Goal: Task Accomplishment & Management: Use online tool/utility

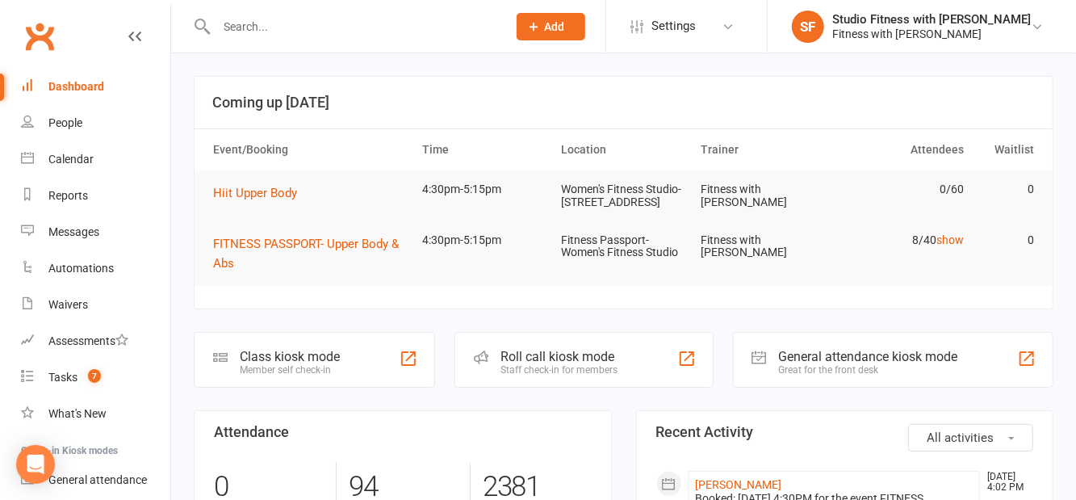
click at [301, 375] on div "Member self check-in" at bounding box center [290, 369] width 100 height 11
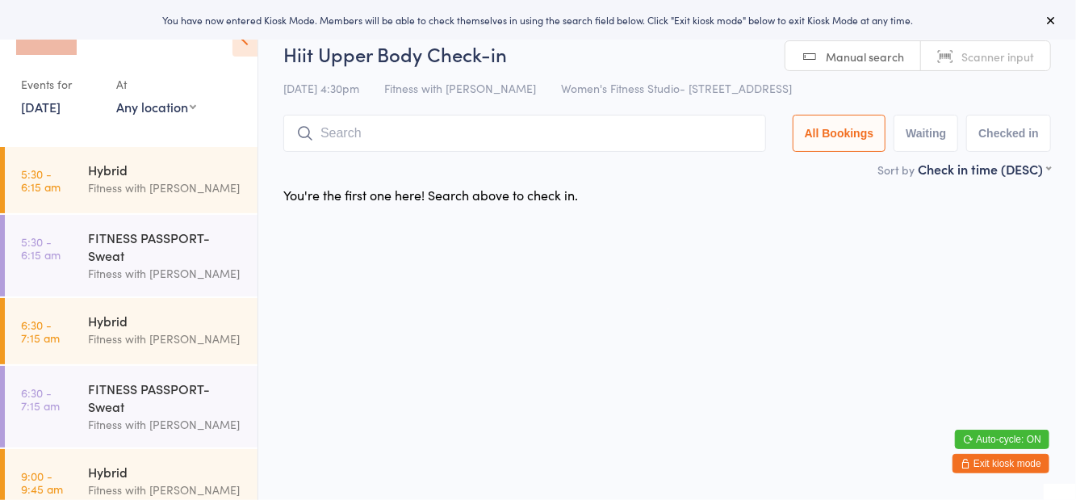
click at [125, 112] on select "Any location Women's Fitness Studio- [STREET_ADDRESS], [GEOGRAPHIC_DATA] Fitnes…" at bounding box center [156, 107] width 80 height 18
select select "1"
click at [116, 98] on select "Any location Women's Fitness Studio- [STREET_ADDRESS], [GEOGRAPHIC_DATA] Fitnes…" at bounding box center [156, 107] width 80 height 18
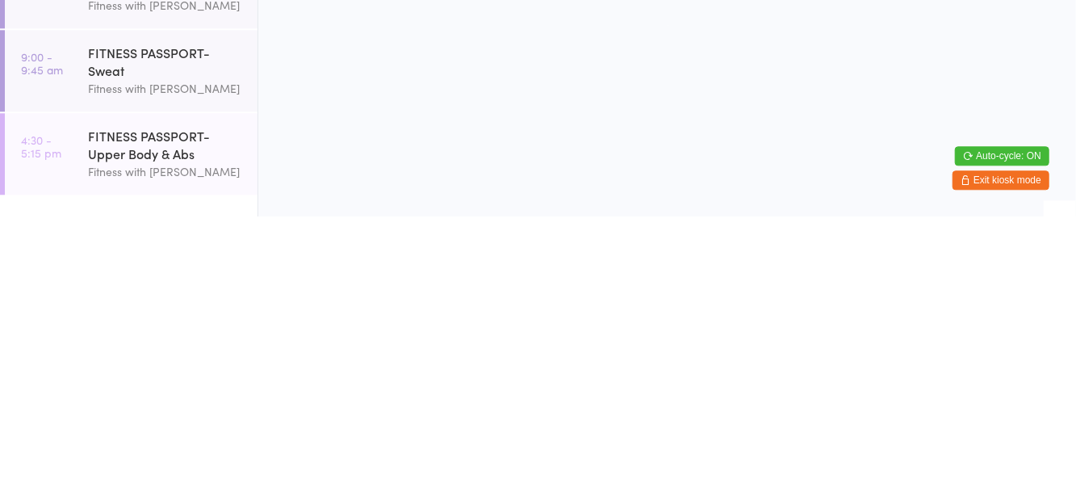
click at [90, 420] on div "FITNESS PASSPORT- Upper Body & Abs" at bounding box center [166, 428] width 156 height 36
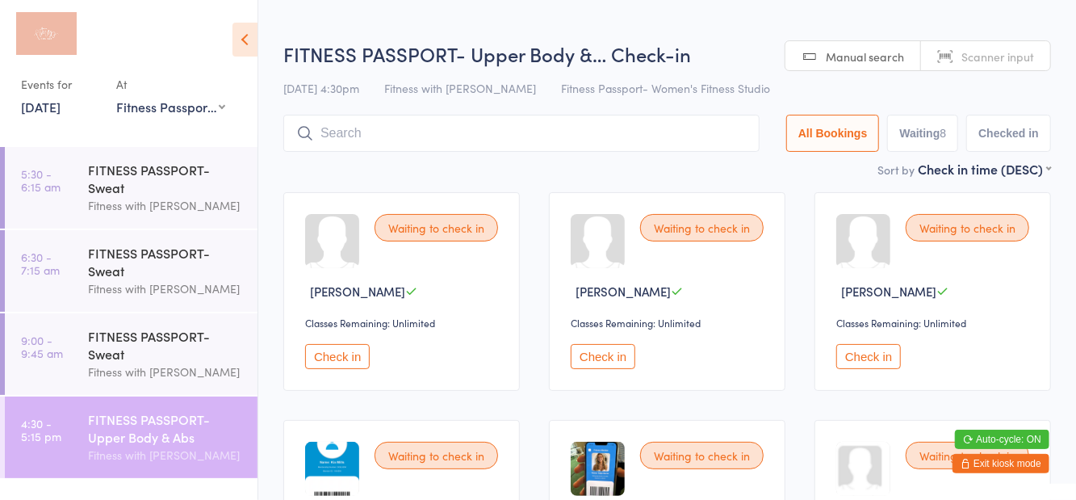
click at [914, 149] on button "Waiting 8" at bounding box center [922, 133] width 71 height 37
select select "0"
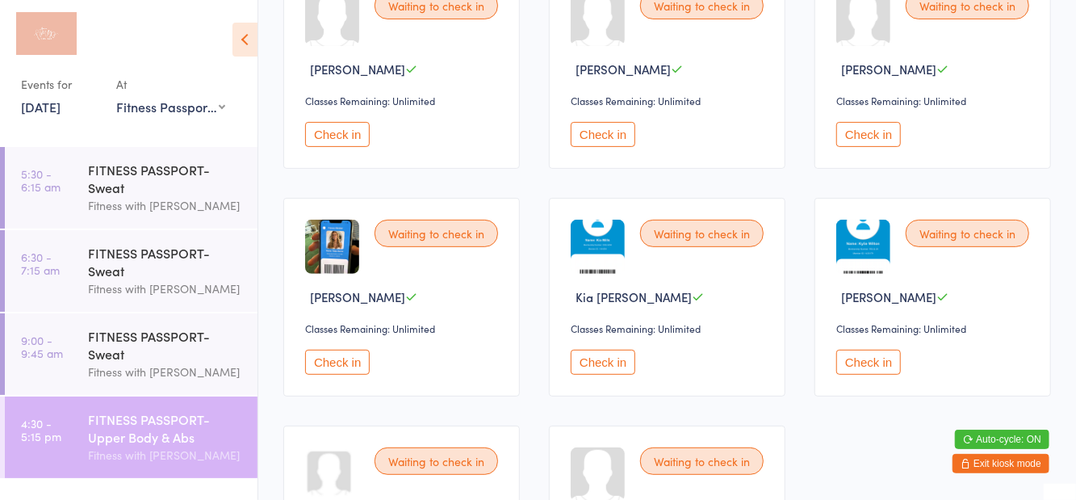
scroll to position [379, 0]
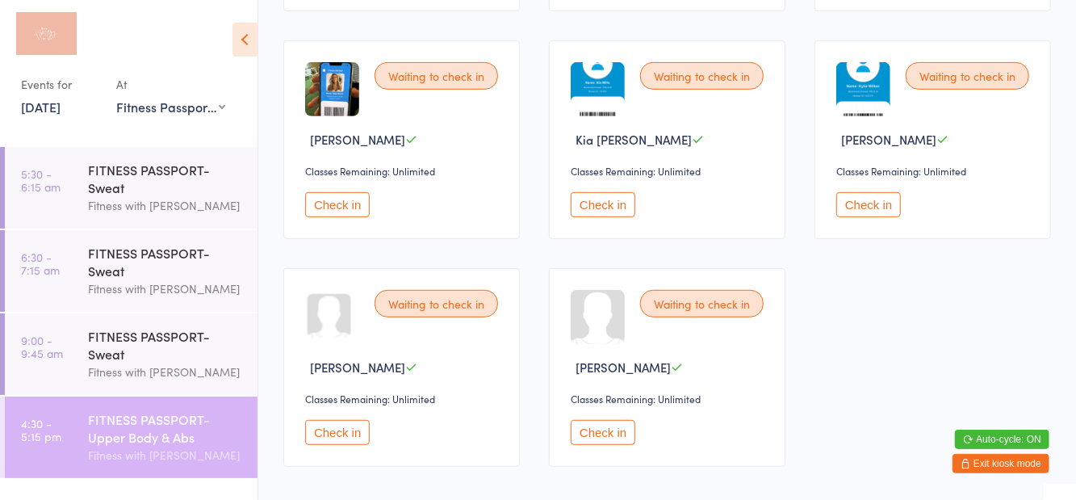
click at [604, 433] on button "Check in" at bounding box center [603, 432] width 65 height 25
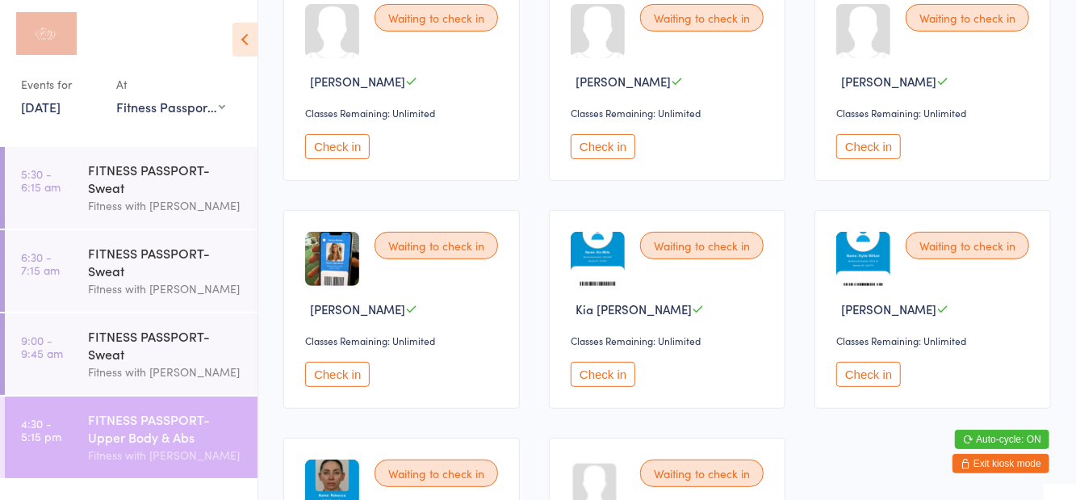
scroll to position [213, 0]
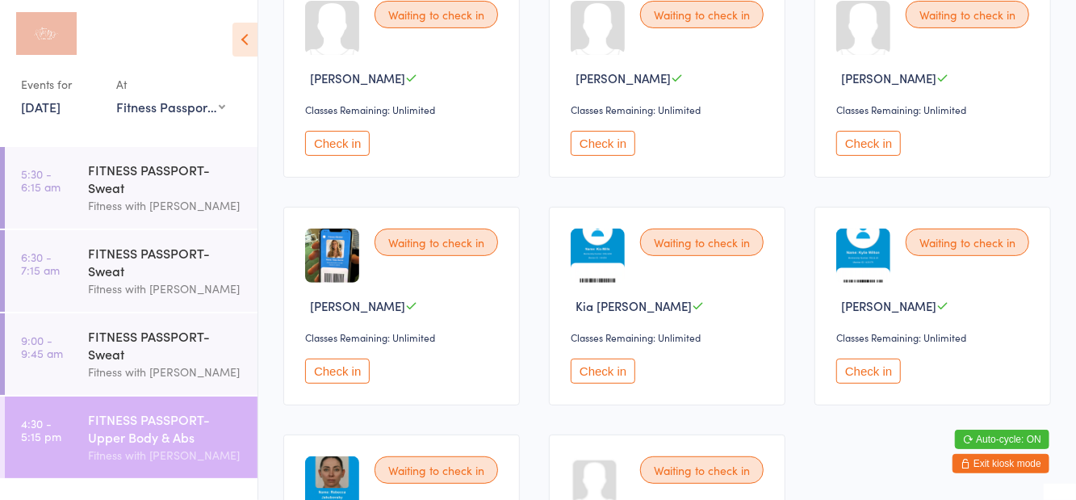
click at [336, 370] on button "Check in" at bounding box center [337, 370] width 65 height 25
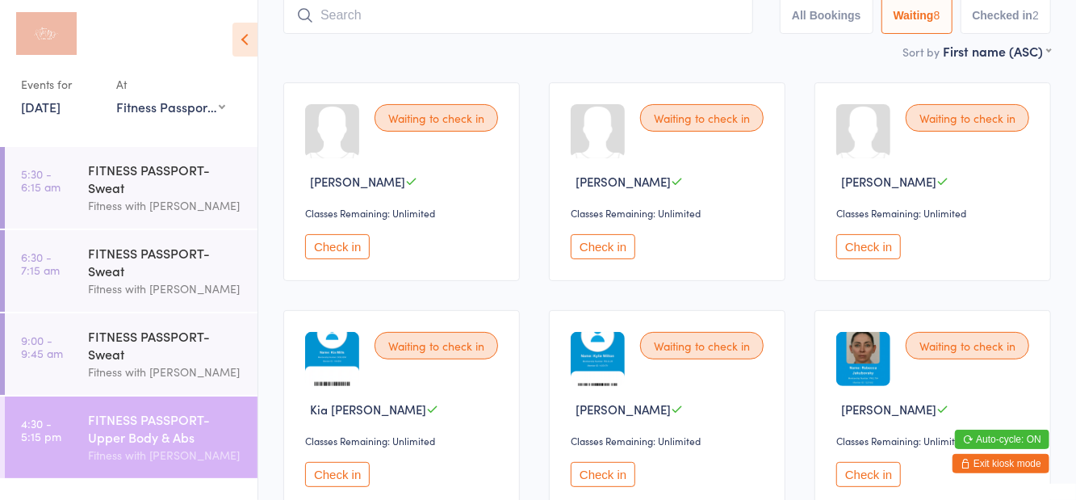
scroll to position [0, 0]
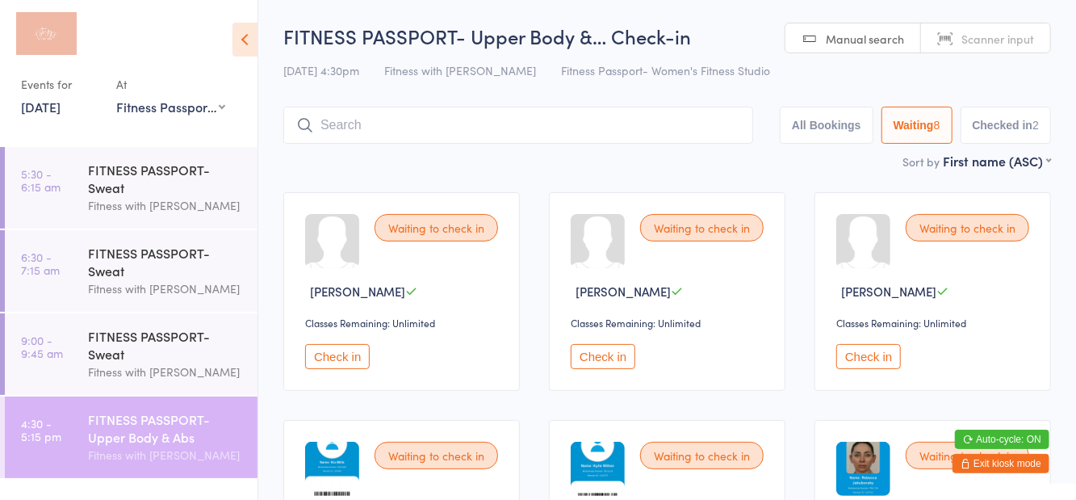
click at [369, 124] on input "search" at bounding box center [518, 125] width 470 height 37
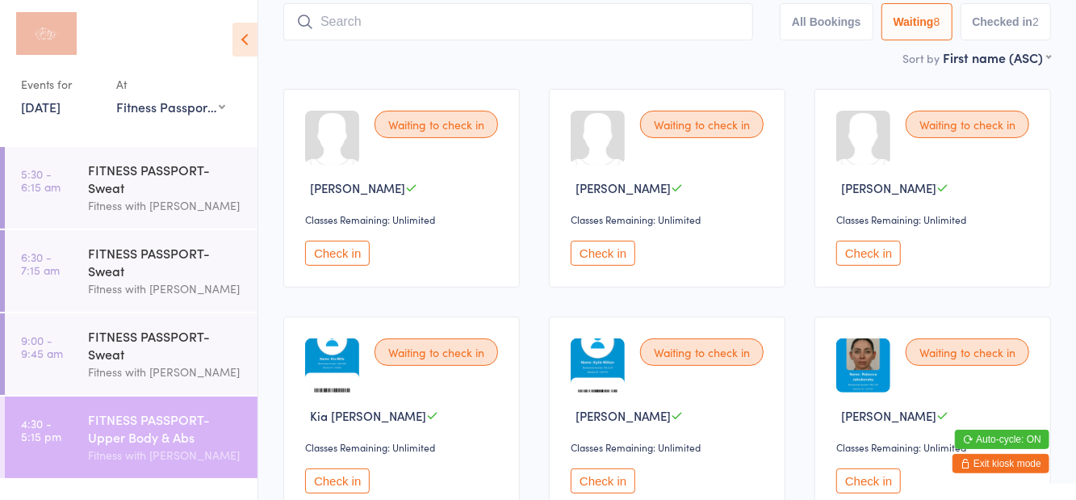
scroll to position [107, 0]
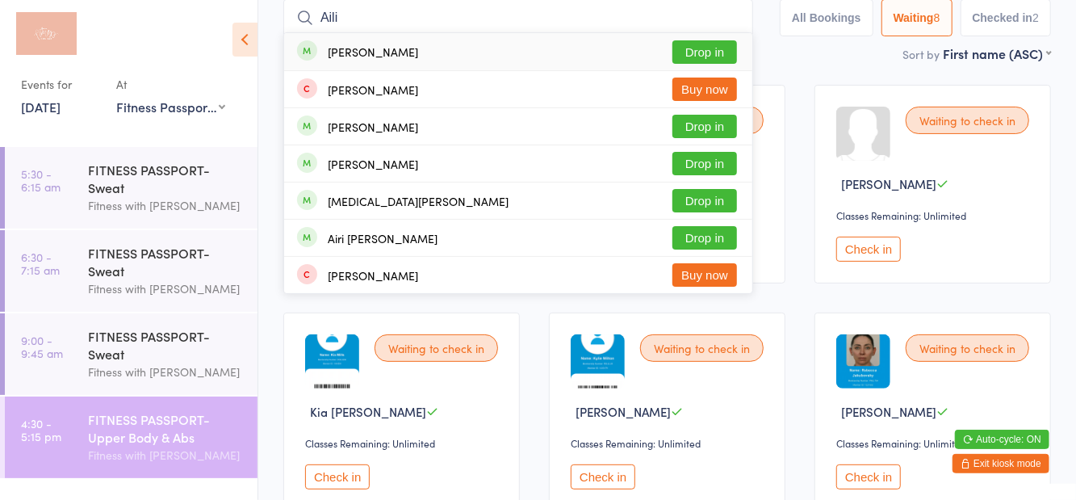
type input "Aili"
click at [700, 136] on button "Drop in" at bounding box center [704, 126] width 65 height 23
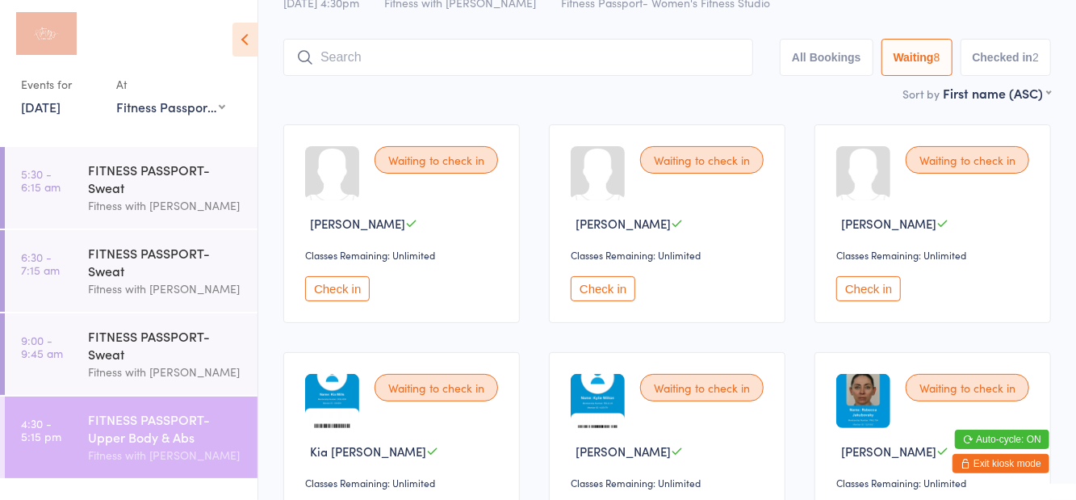
scroll to position [18, 0]
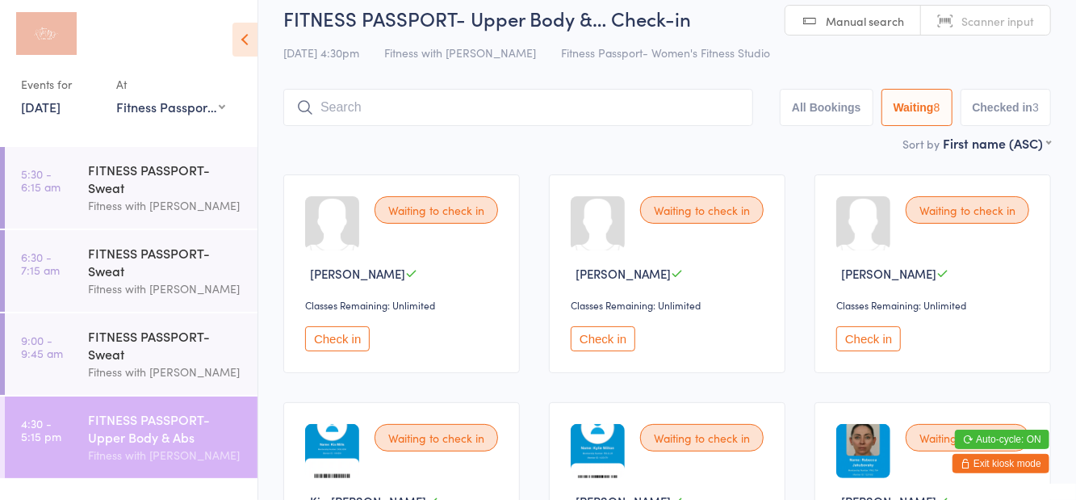
click at [578, 111] on input "search" at bounding box center [518, 107] width 470 height 37
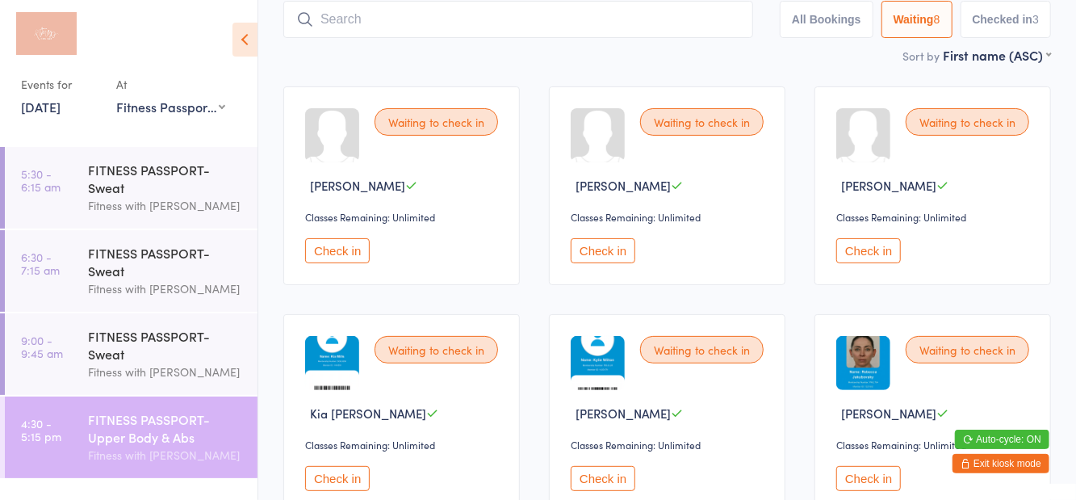
scroll to position [107, 0]
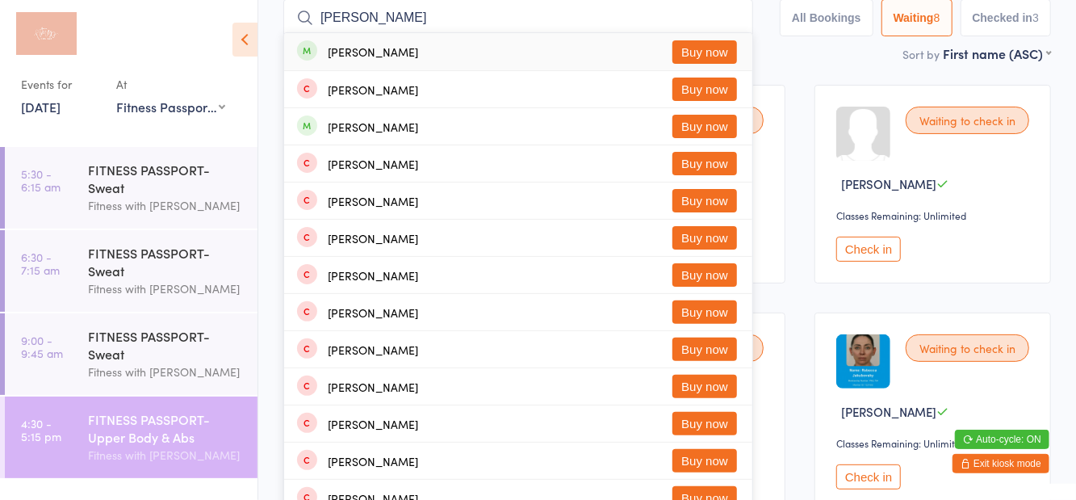
type input "Tayla smith"
click at [860, 81] on div "Waiting to check in Achel Mawien Classes Remaining: Unlimited Check in Waiting …" at bounding box center [667, 411] width 797 height 683
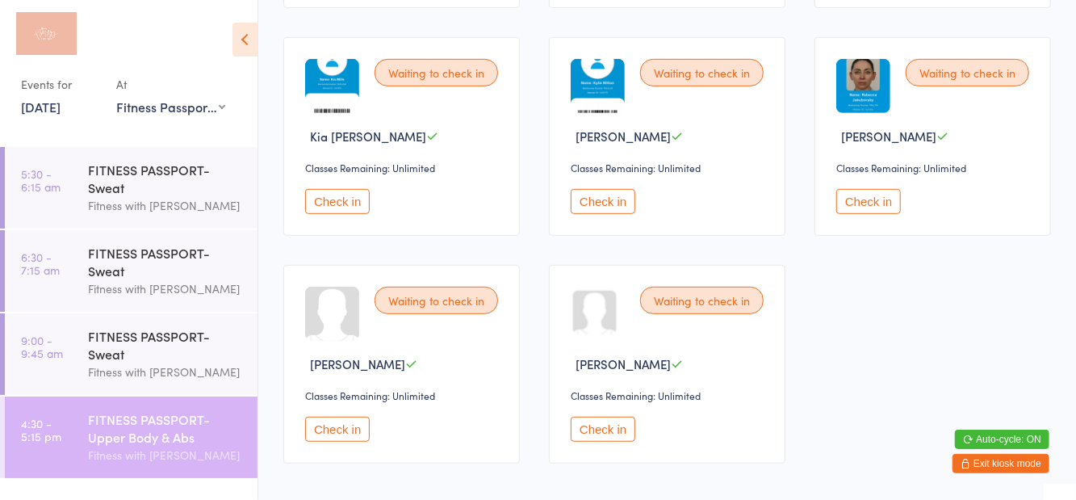
scroll to position [415, 0]
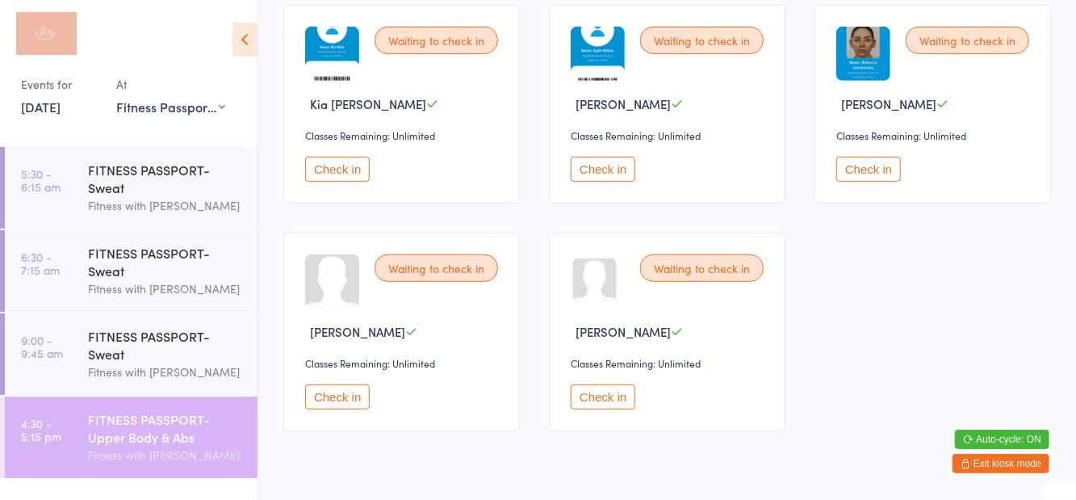
click at [360, 396] on button "Check in" at bounding box center [337, 396] width 65 height 25
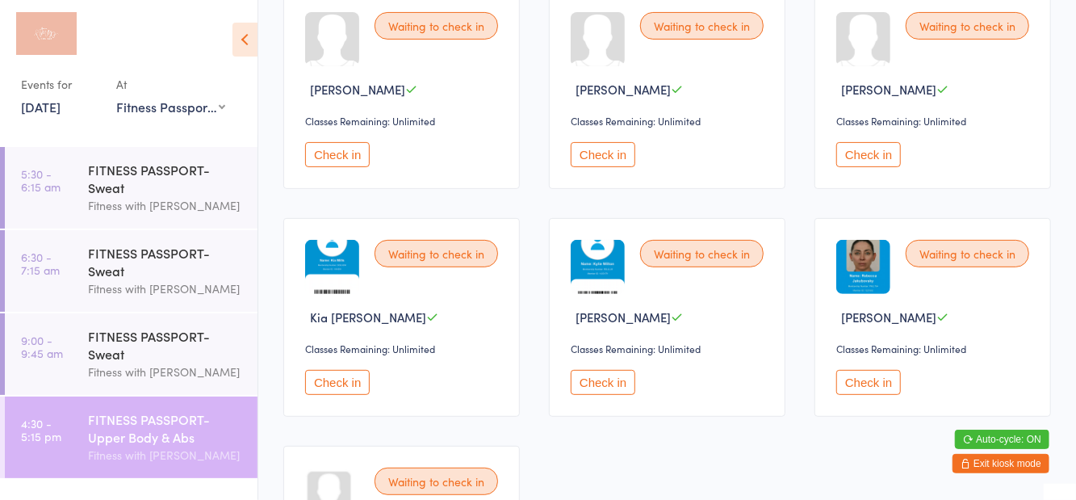
scroll to position [202, 0]
click at [865, 157] on button "Check in" at bounding box center [868, 154] width 65 height 25
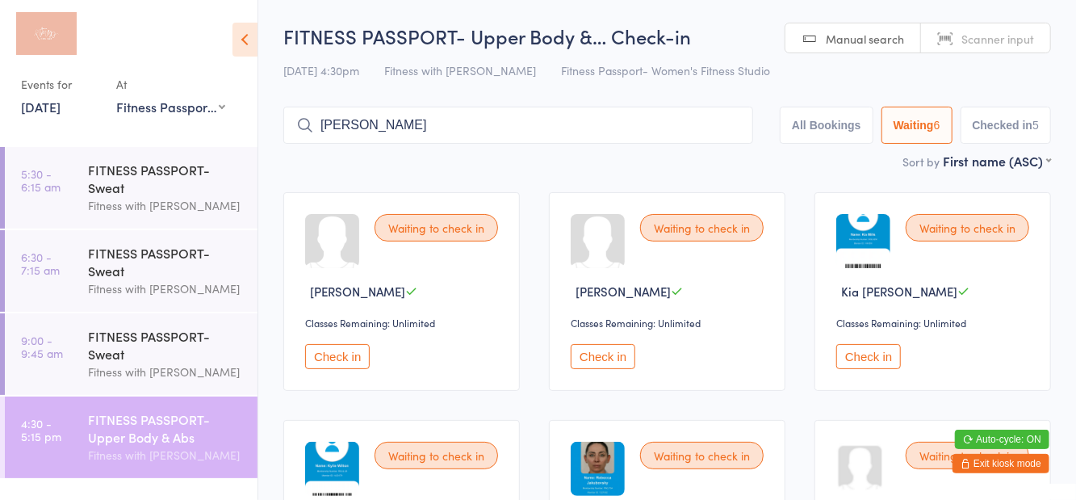
scroll to position [16, 0]
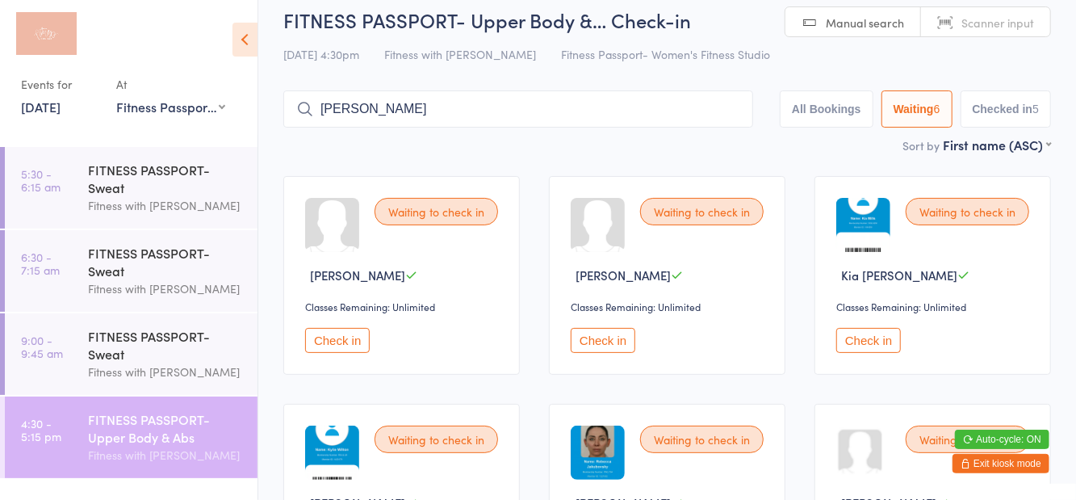
click at [344, 337] on button "Check in" at bounding box center [337, 340] width 65 height 25
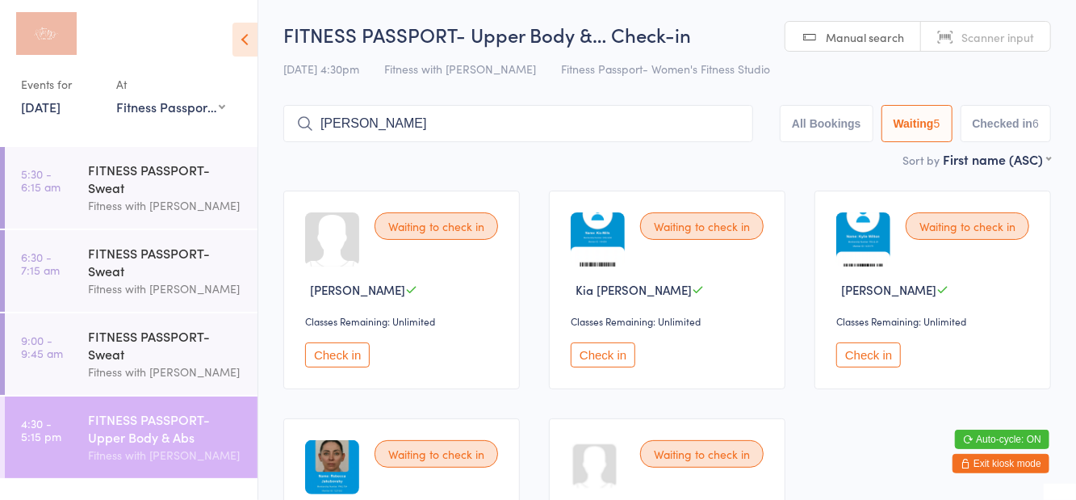
scroll to position [0, 0]
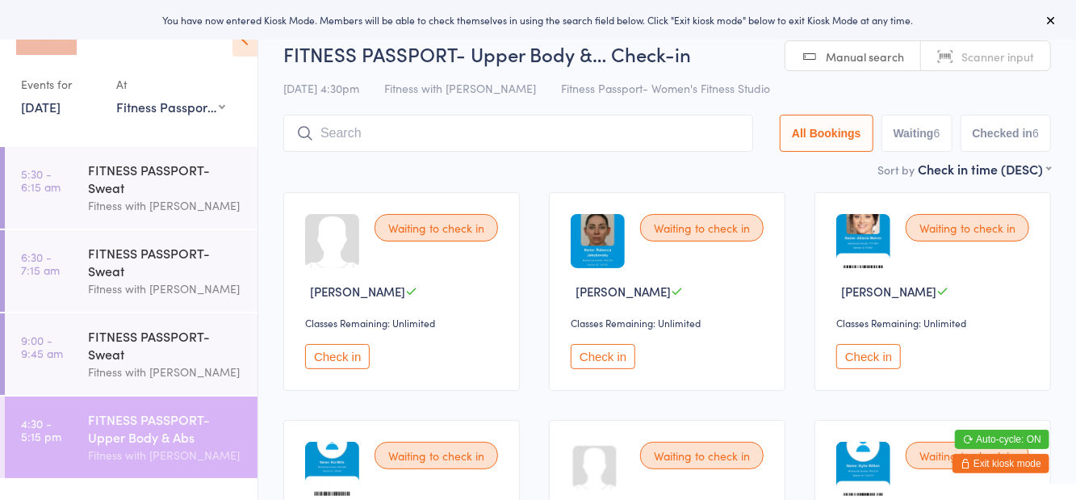
click at [912, 140] on button "Waiting 6" at bounding box center [916, 133] width 71 height 37
select select "0"
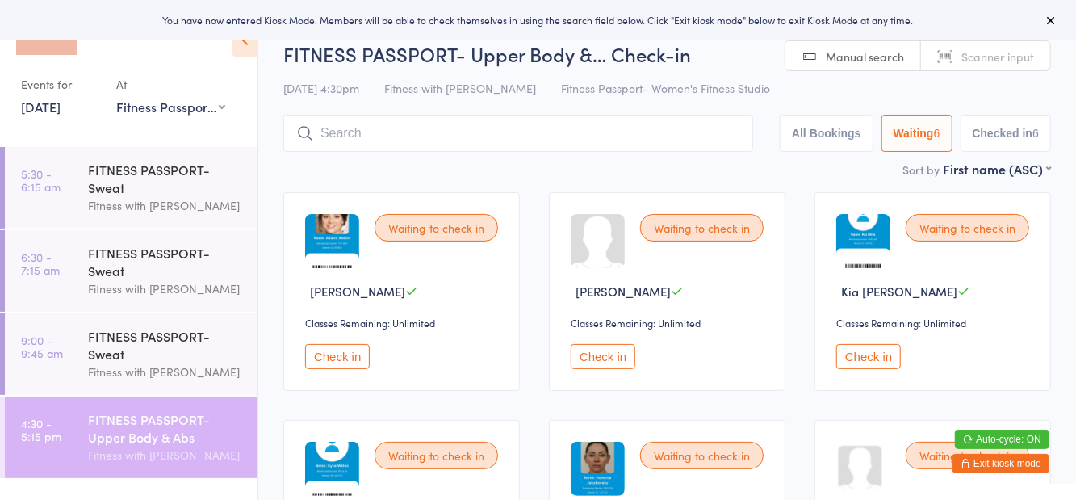
click at [347, 368] on button "Check in" at bounding box center [337, 356] width 65 height 25
click at [344, 362] on button "Check in" at bounding box center [337, 356] width 65 height 25
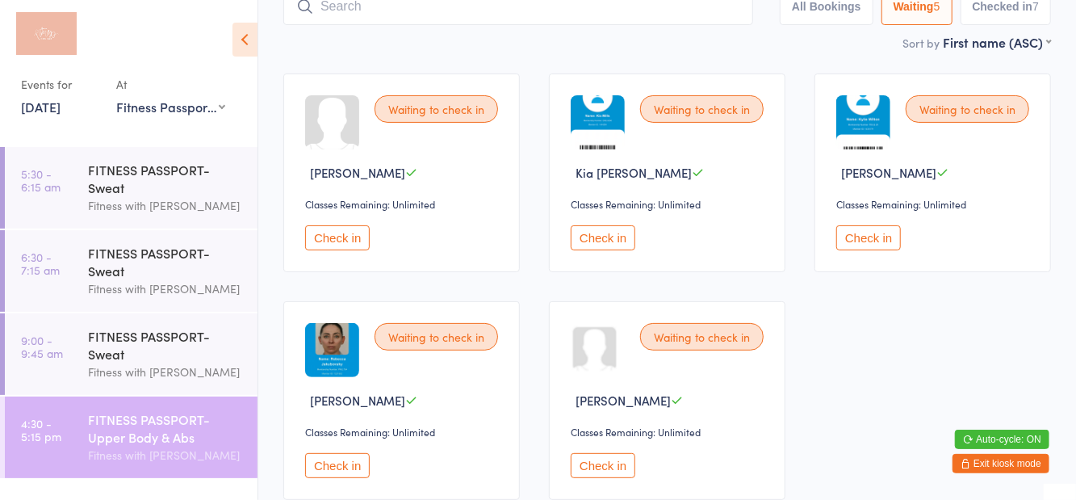
scroll to position [123, 0]
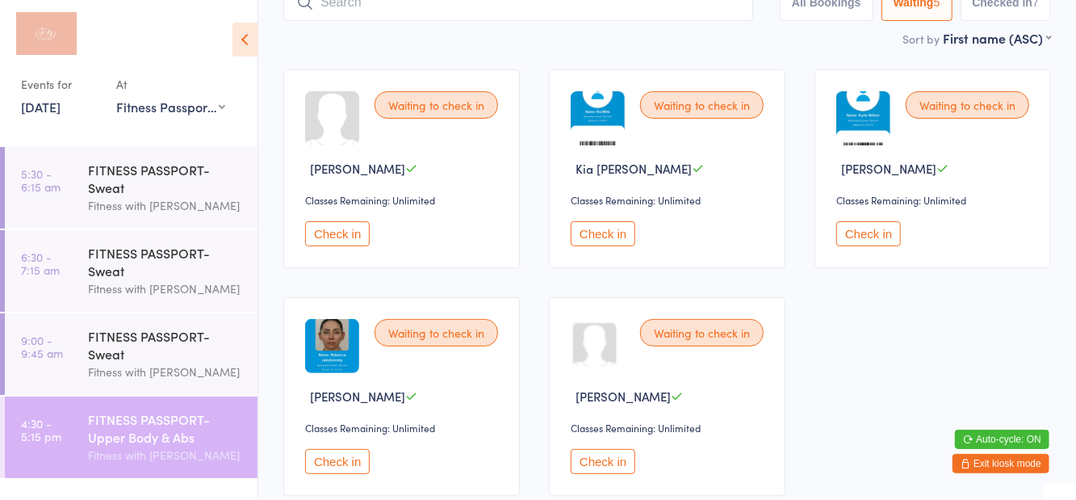
click at [323, 470] on button "Check in" at bounding box center [337, 461] width 65 height 25
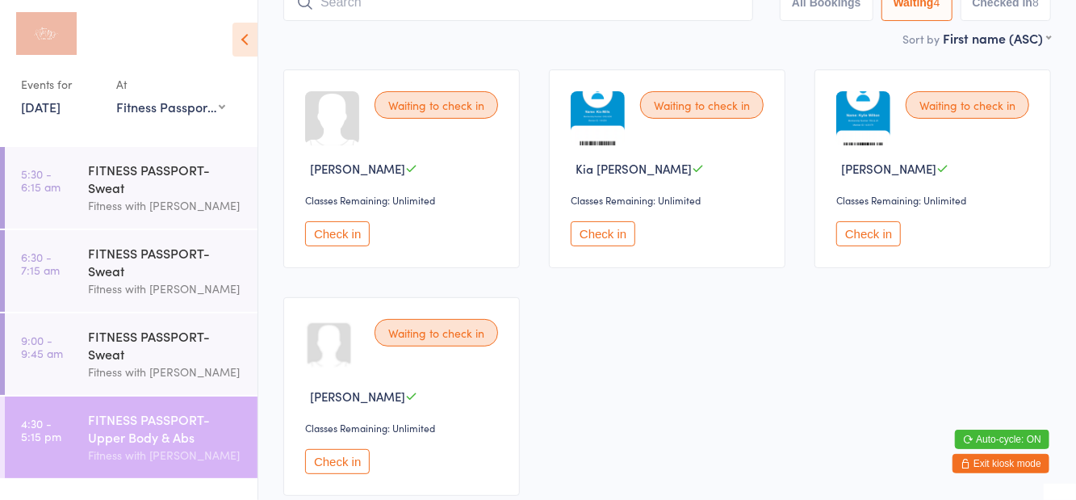
click at [339, 458] on button "Check in" at bounding box center [337, 461] width 65 height 25
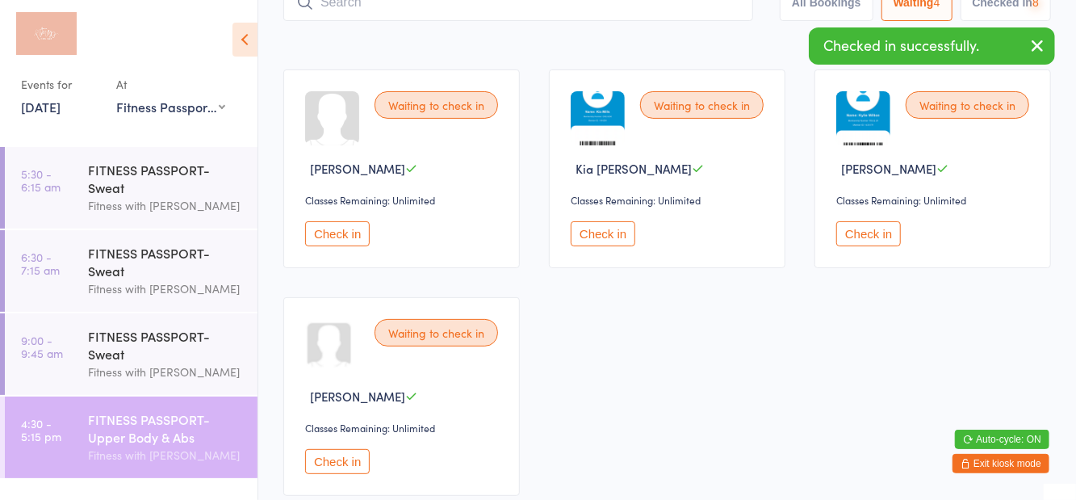
scroll to position [0, 0]
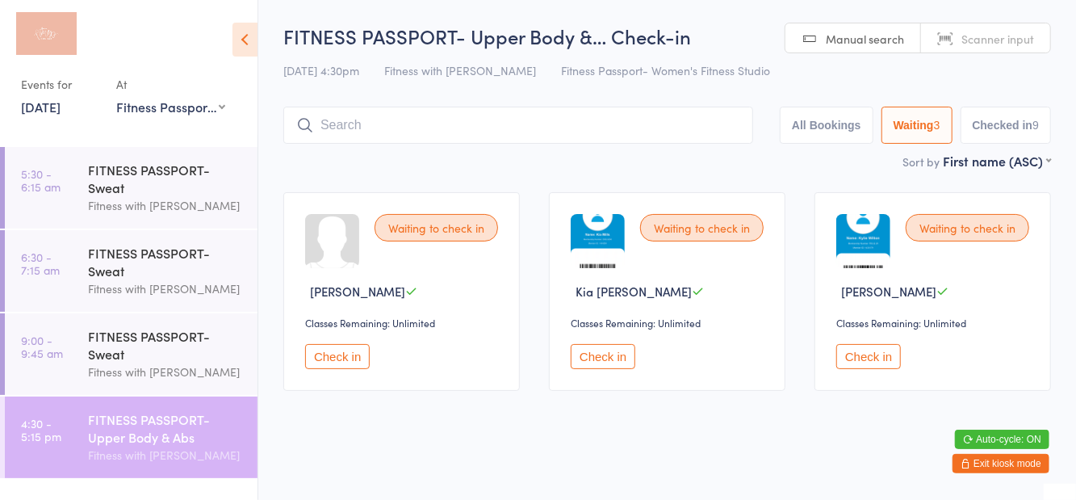
click at [843, 357] on button "Check in" at bounding box center [868, 356] width 65 height 25
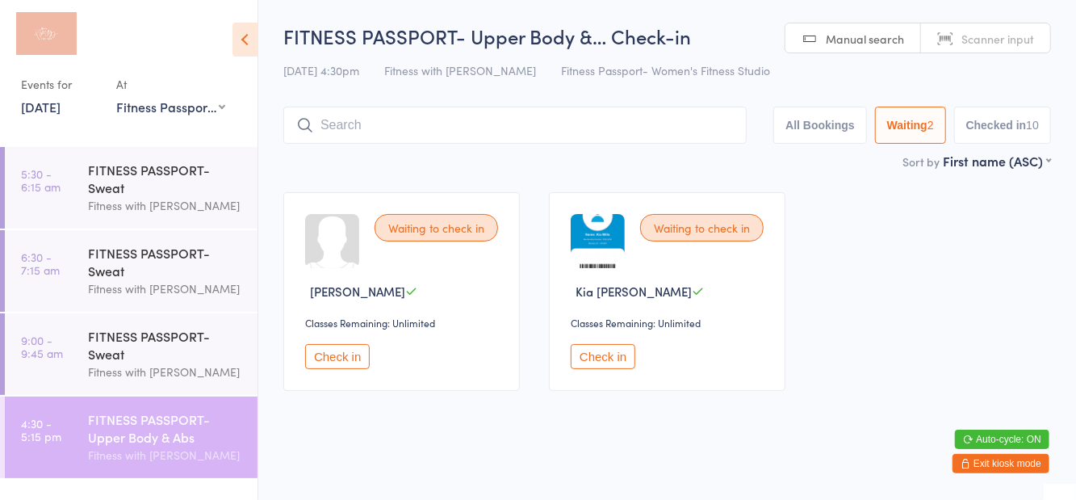
click at [337, 121] on input "search" at bounding box center [514, 125] width 463 height 37
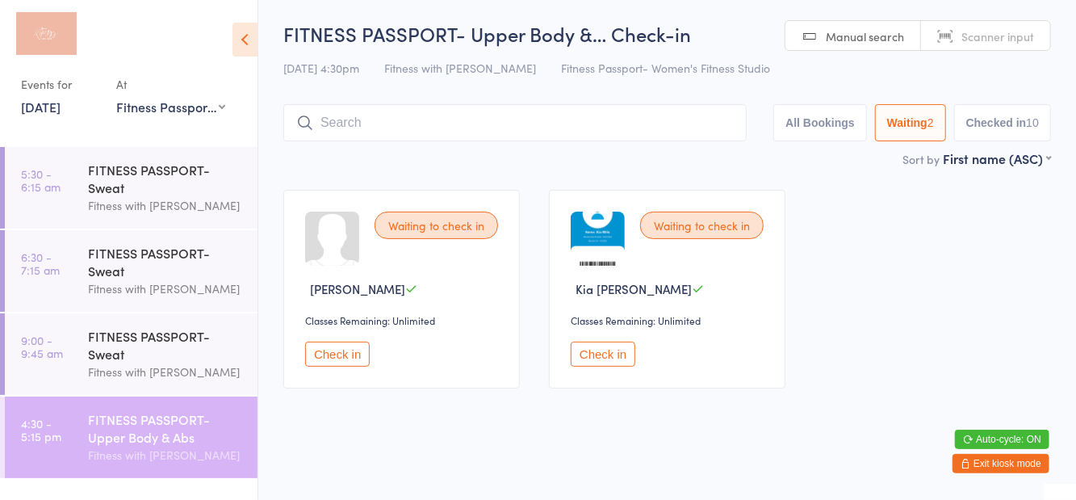
scroll to position [3, 0]
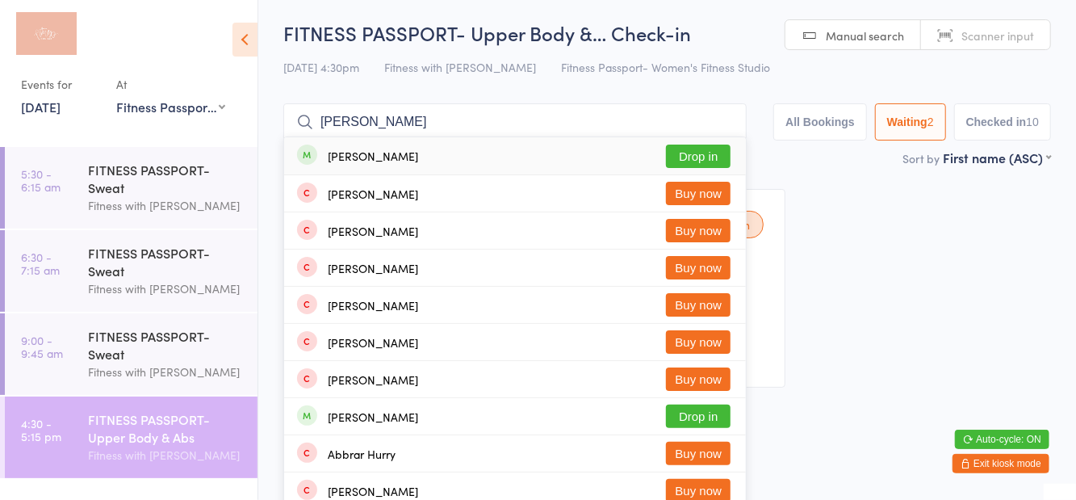
type input "[PERSON_NAME]"
click at [701, 157] on button "Drop in" at bounding box center [698, 155] width 65 height 23
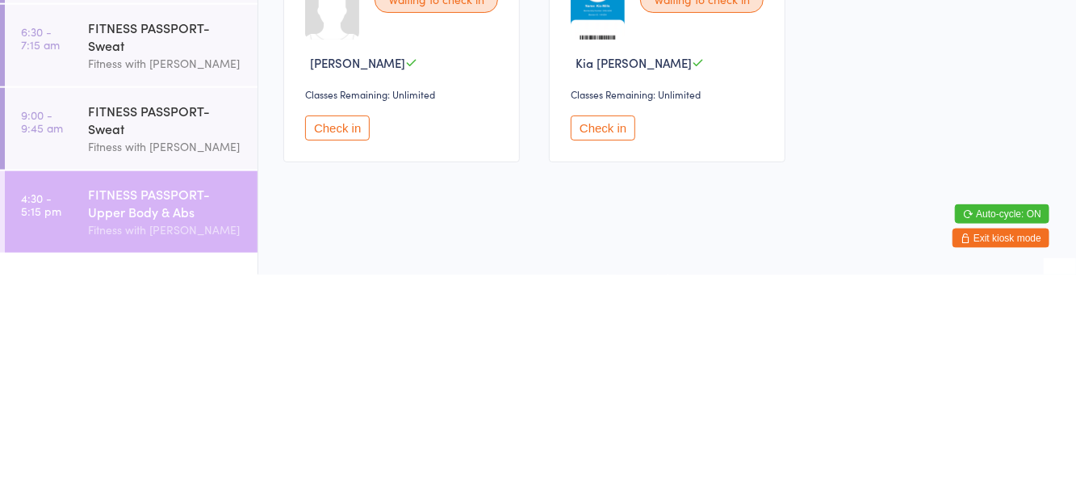
click at [354, 359] on button "Check in" at bounding box center [337, 353] width 65 height 25
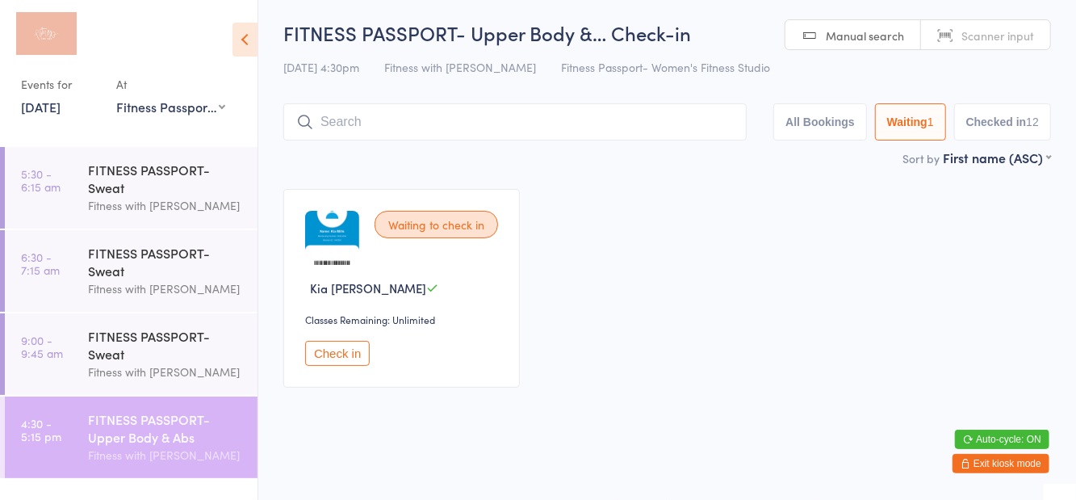
click at [344, 358] on button "Check in" at bounding box center [337, 353] width 65 height 25
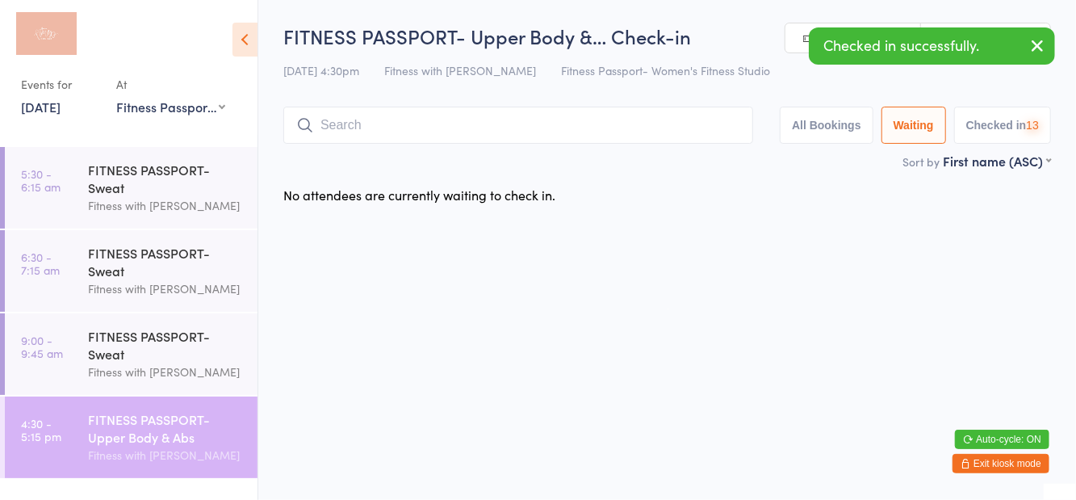
scroll to position [0, 0]
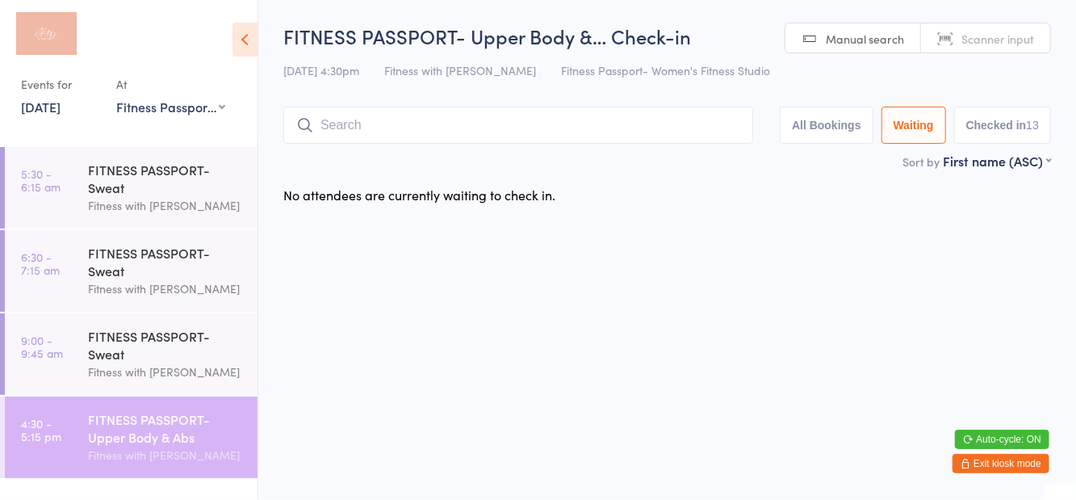
click at [436, 140] on input "search" at bounding box center [518, 125] width 470 height 37
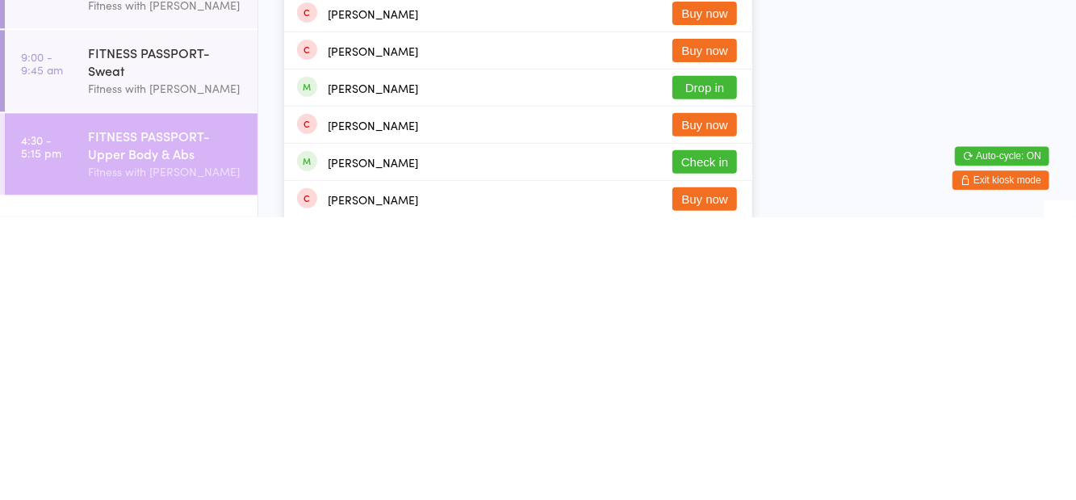
scroll to position [52, 0]
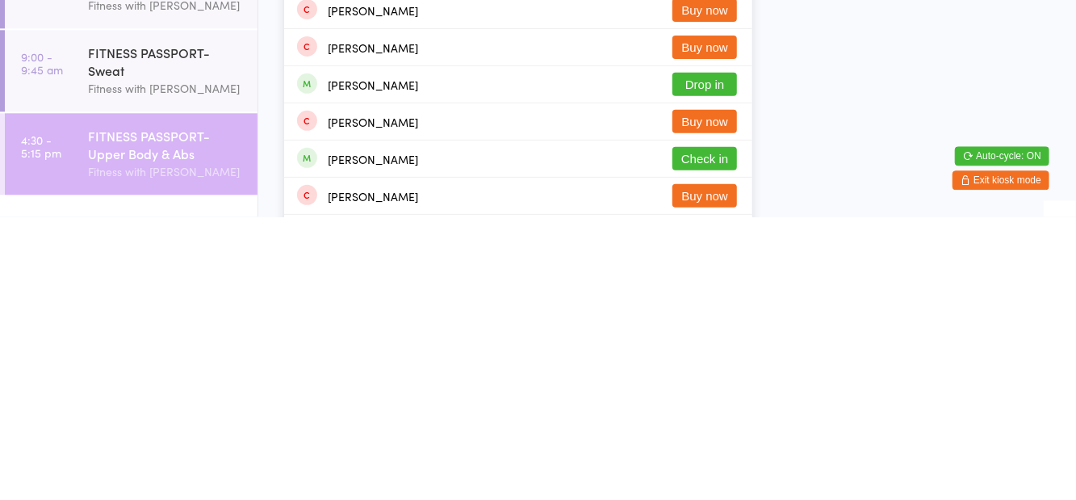
type input "Clare"
click at [701, 446] on button "Check in" at bounding box center [704, 441] width 65 height 23
